Goal: Feedback & Contribution: Submit feedback/report problem

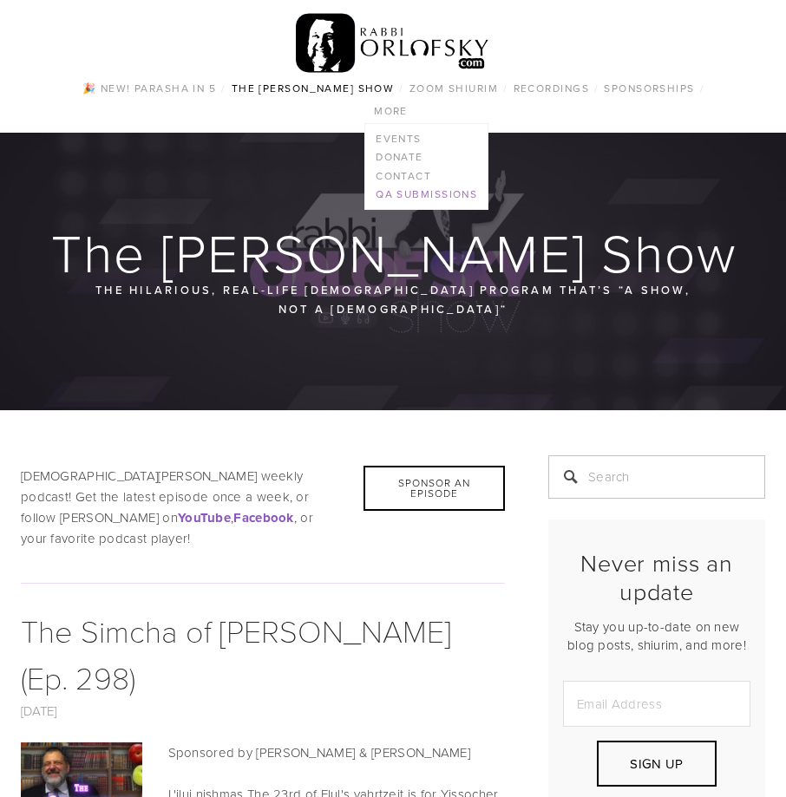
click at [433, 193] on link "QA Submissions" at bounding box center [426, 195] width 122 height 19
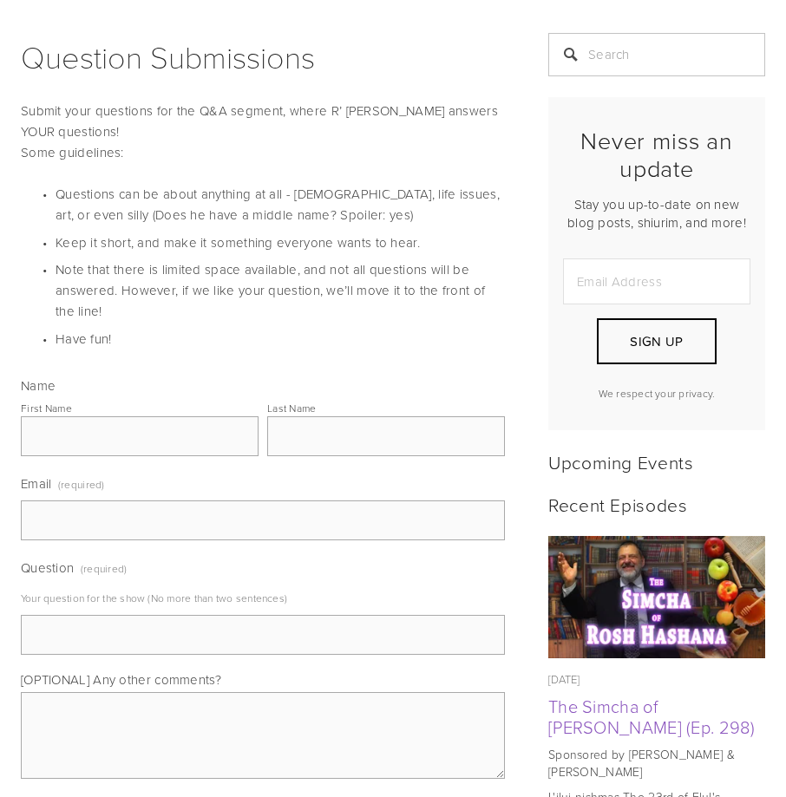
scroll to position [434, 0]
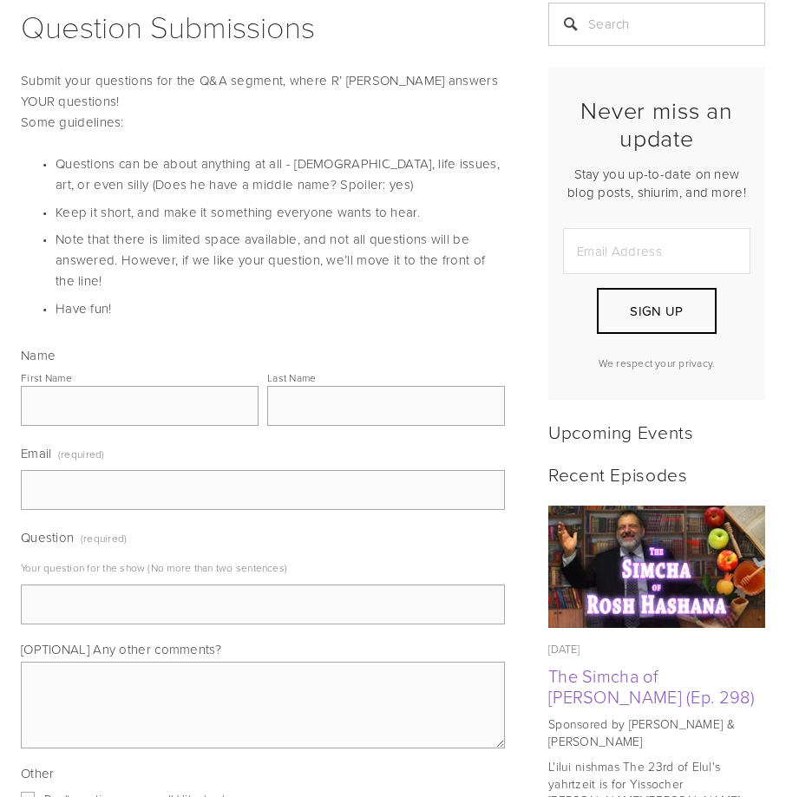
click at [145, 396] on input "First Name" at bounding box center [140, 406] width 238 height 40
type input "Avramy"
type input "Marcus"
type input "AVRAMYMARCUS@GMAIL.COM"
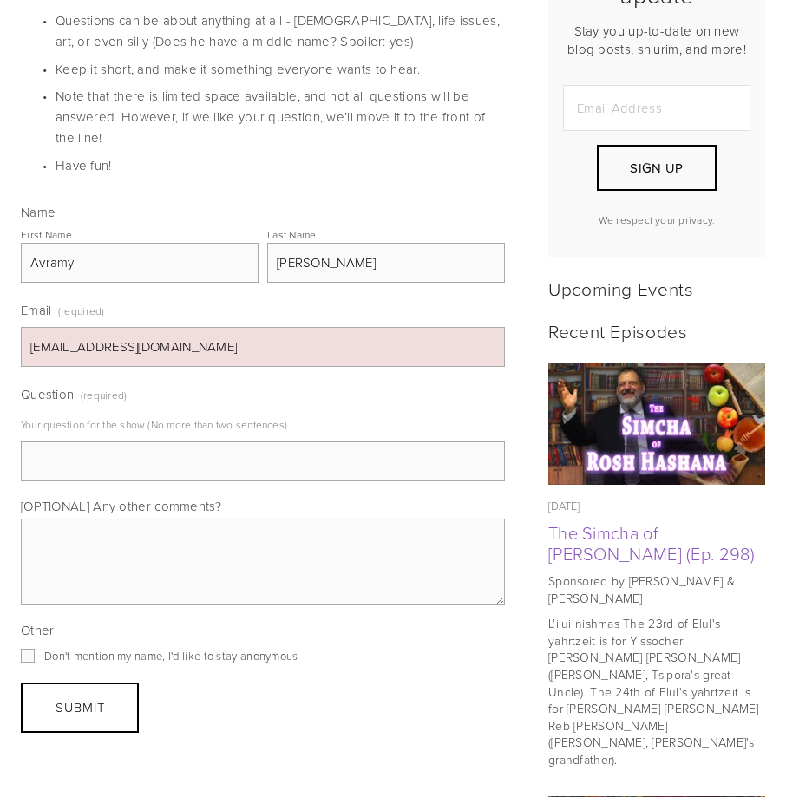
scroll to position [607, 0]
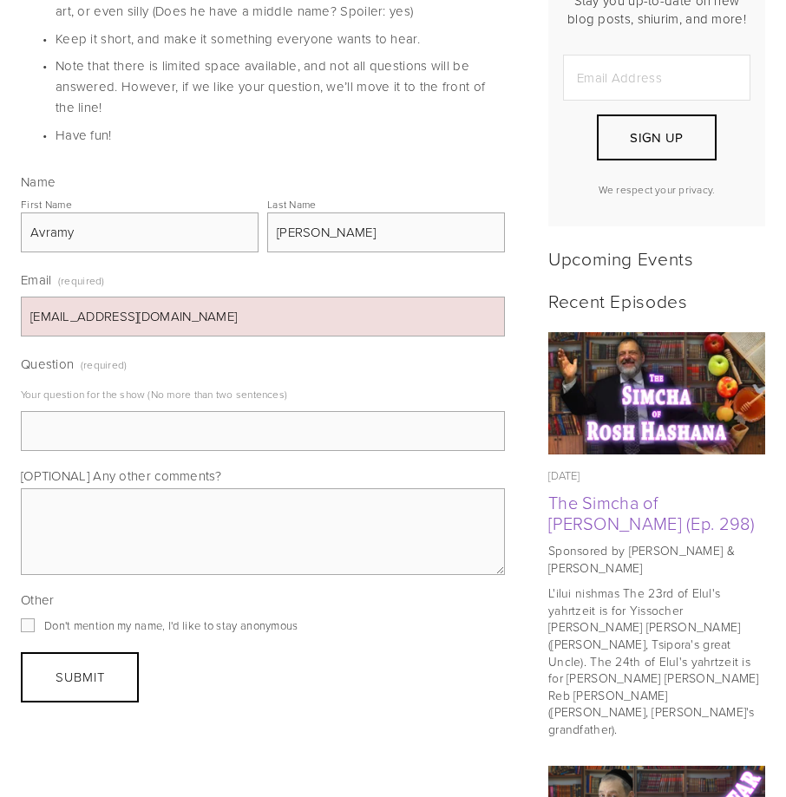
click at [108, 424] on input "Question (required)" at bounding box center [263, 431] width 484 height 40
drag, startPoint x: 62, startPoint y: 433, endPoint x: 71, endPoint y: 432, distance: 9.6
click at [57, 432] on input "do y ou believe in aliens" at bounding box center [263, 431] width 484 height 40
click at [248, 443] on input "do you believe in aliens" at bounding box center [263, 431] width 484 height 40
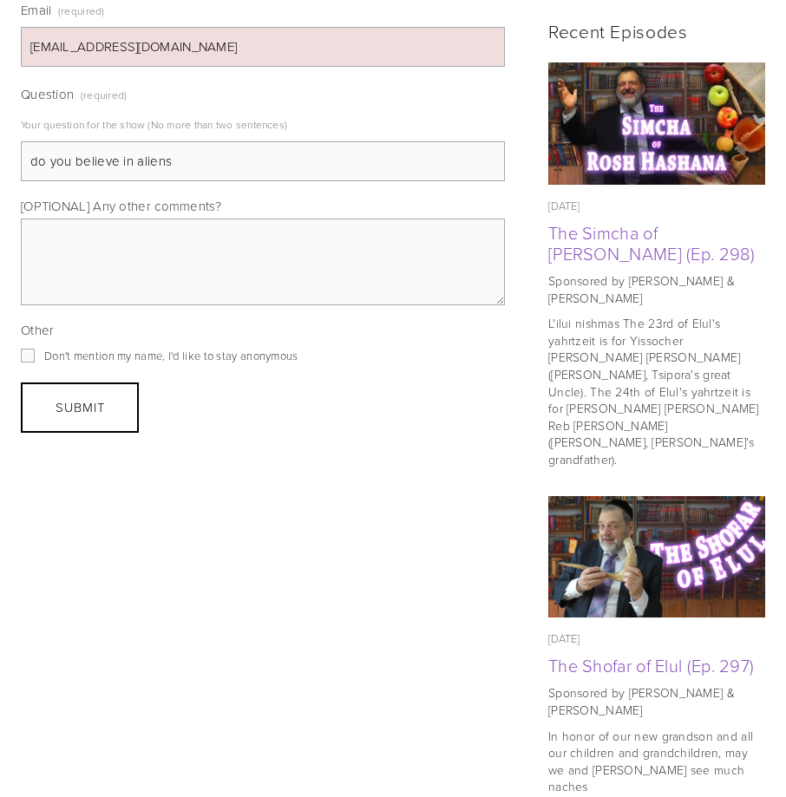
scroll to position [780, 0]
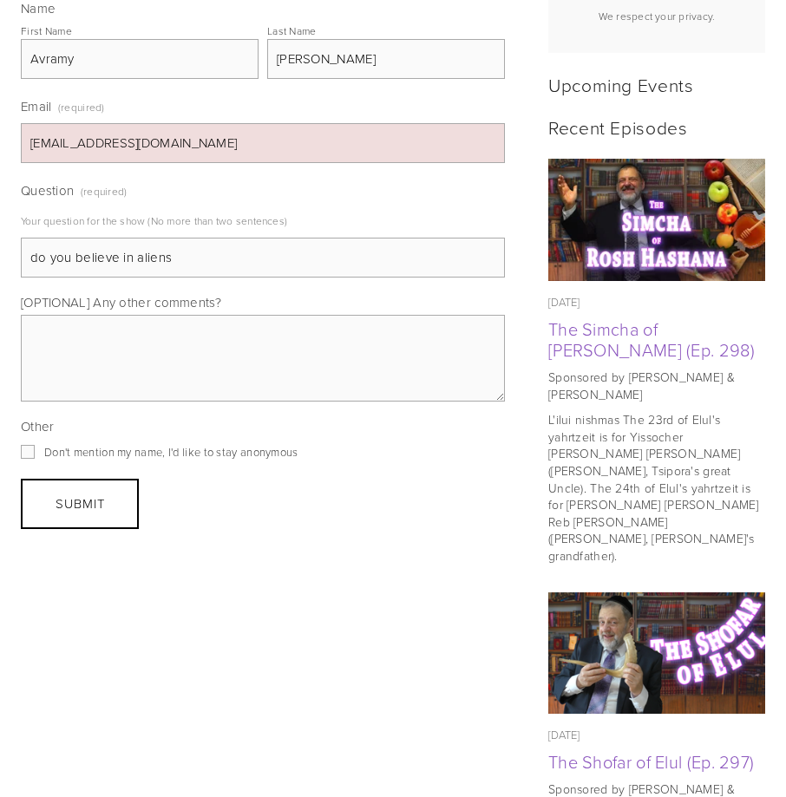
type input "do you believe in aliens"
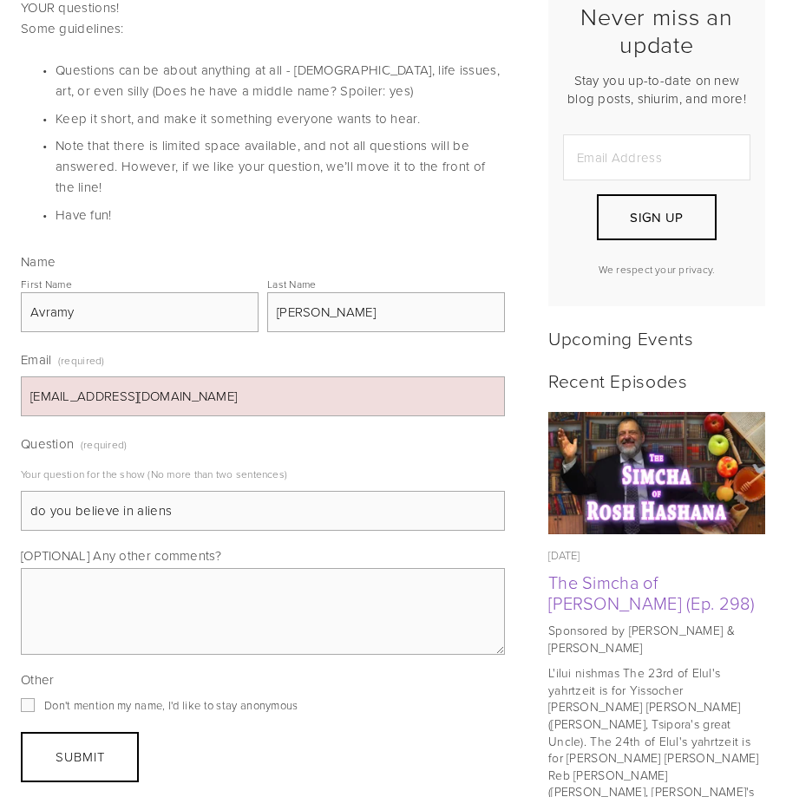
scroll to position [607, 0]
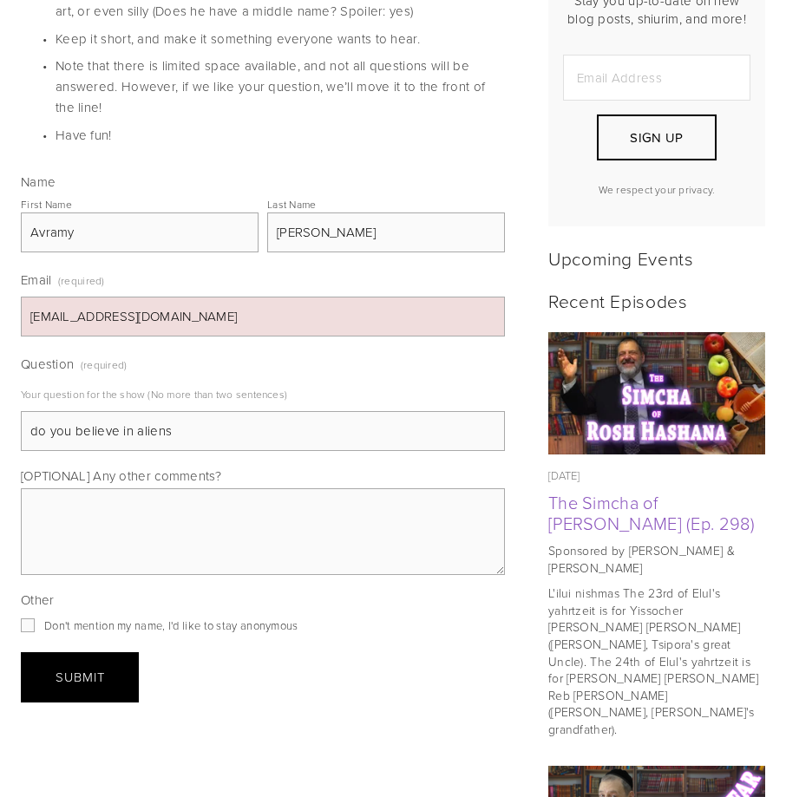
click at [110, 665] on button "Submit Submit" at bounding box center [80, 677] width 118 height 50
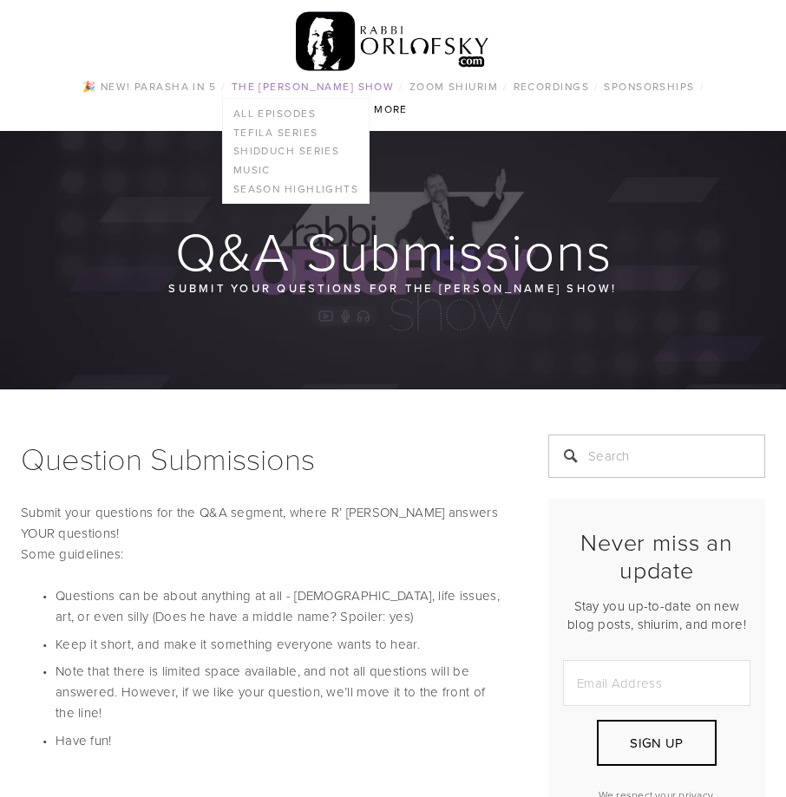
scroll to position [0, 0]
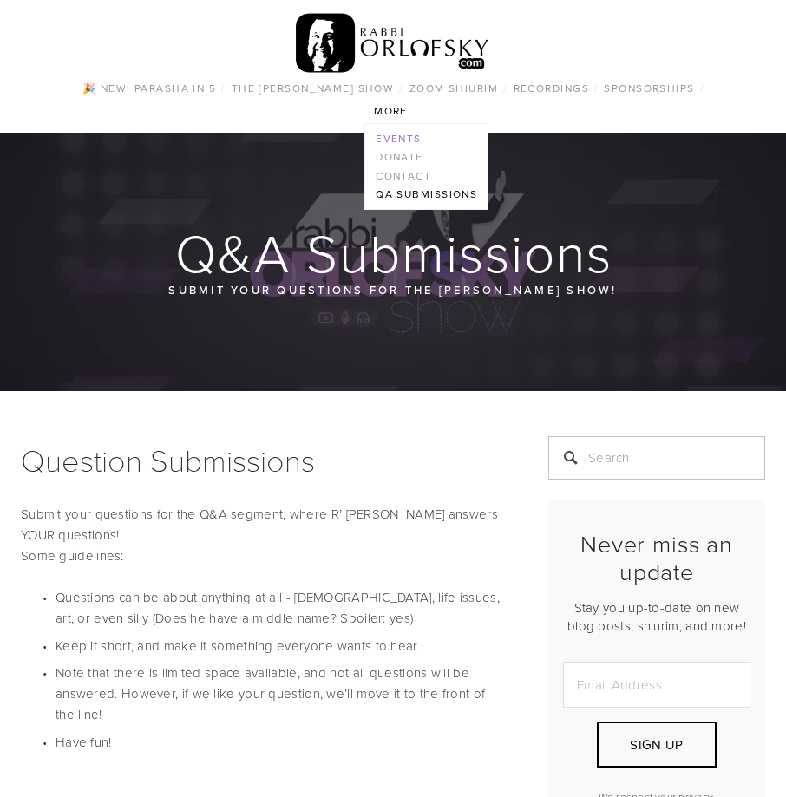
click at [402, 133] on link "Events" at bounding box center [426, 138] width 122 height 19
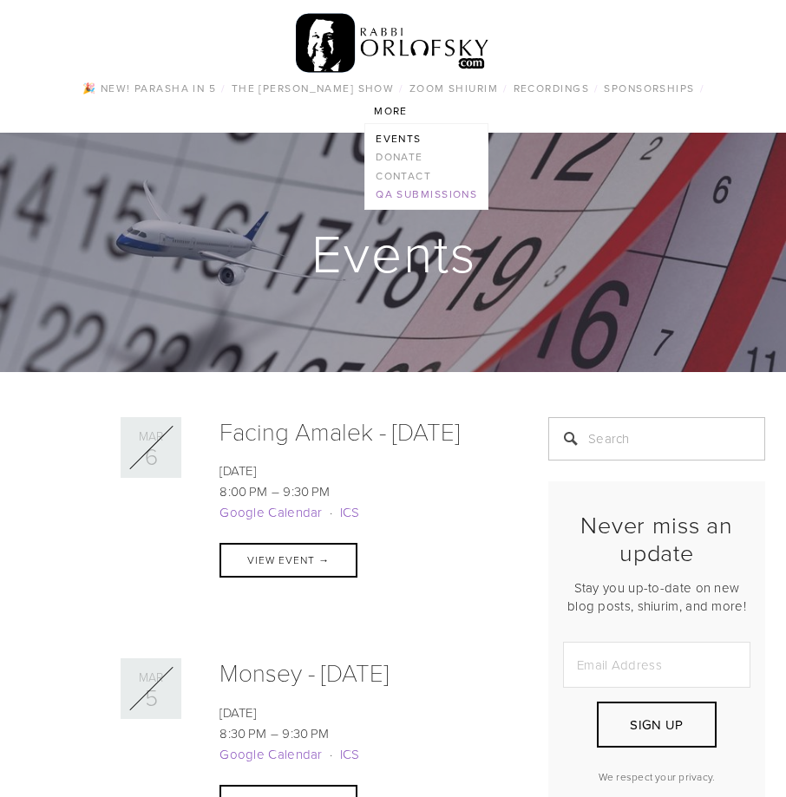
click at [417, 195] on link "QA Submissions" at bounding box center [426, 195] width 122 height 19
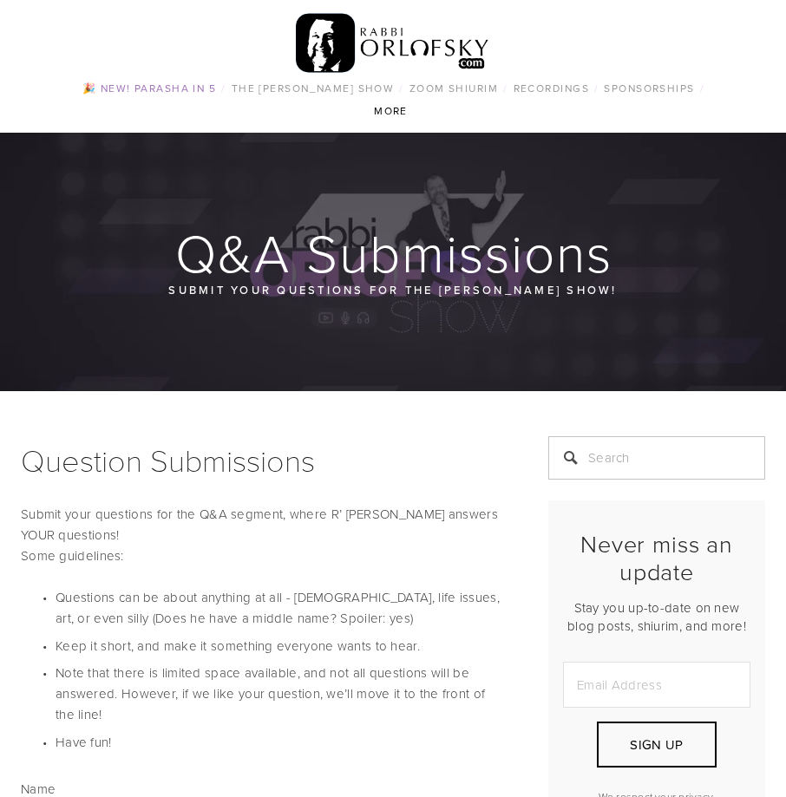
click at [136, 89] on link "🎉 NEW! Parasha in 5" at bounding box center [149, 88] width 144 height 23
